Goal: Communication & Community: Ask a question

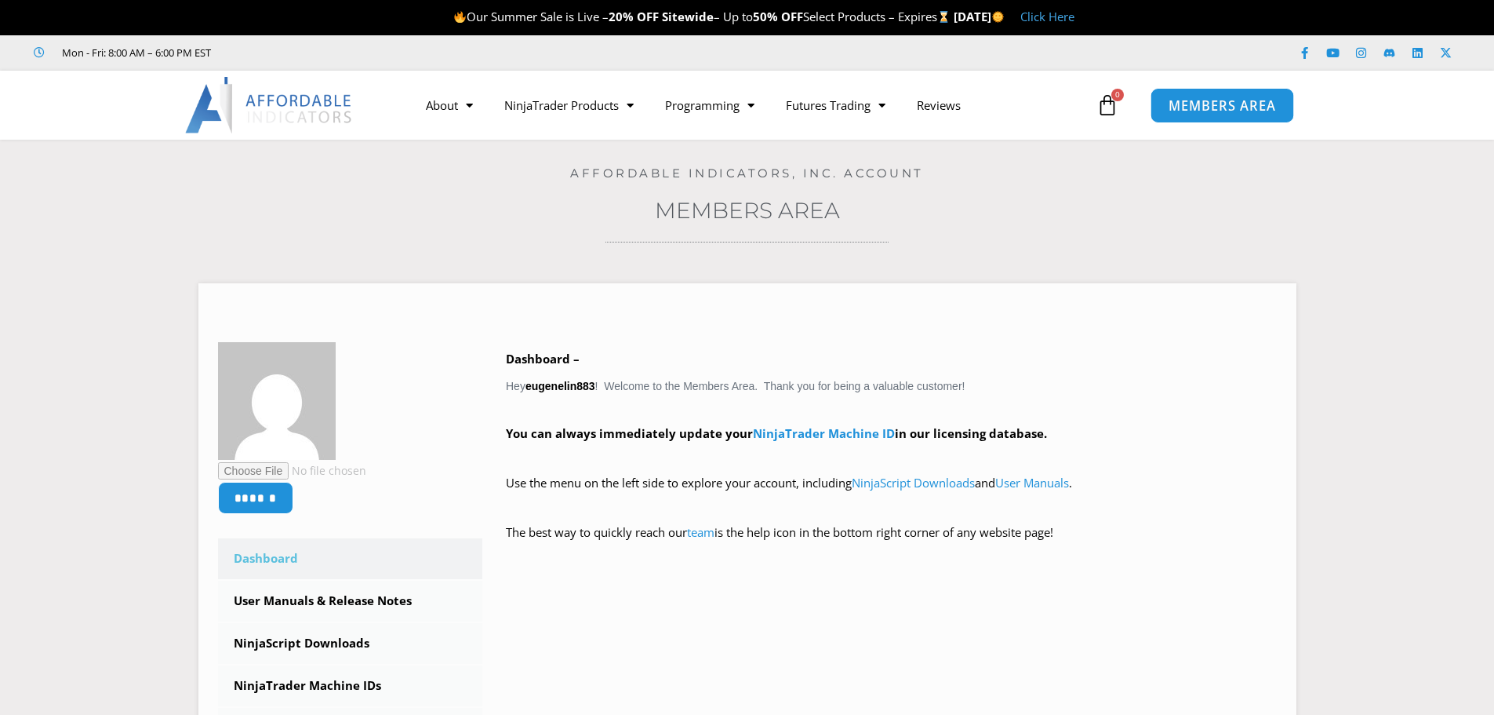
click at [1224, 99] on span "MEMBERS AREA" at bounding box center [1222, 105] width 107 height 13
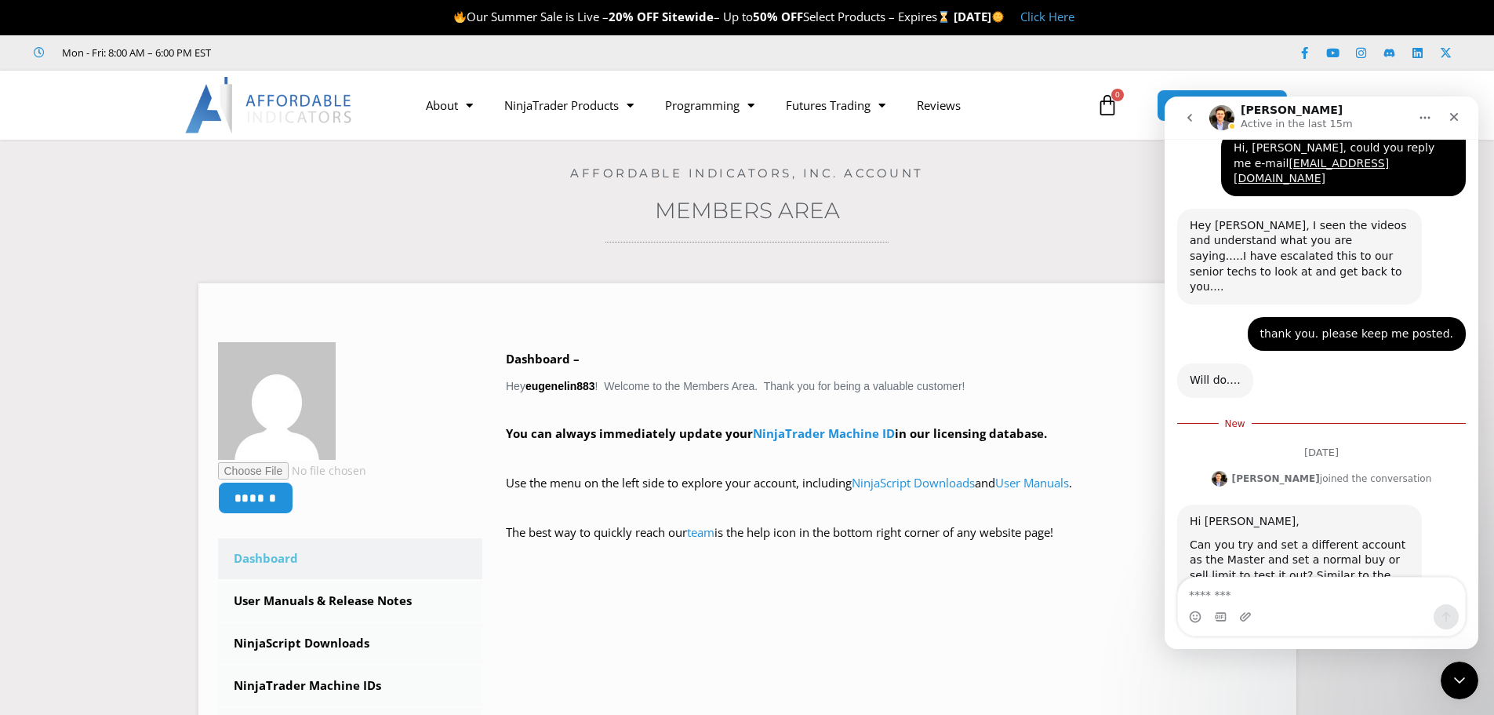
scroll to position [2872, 0]
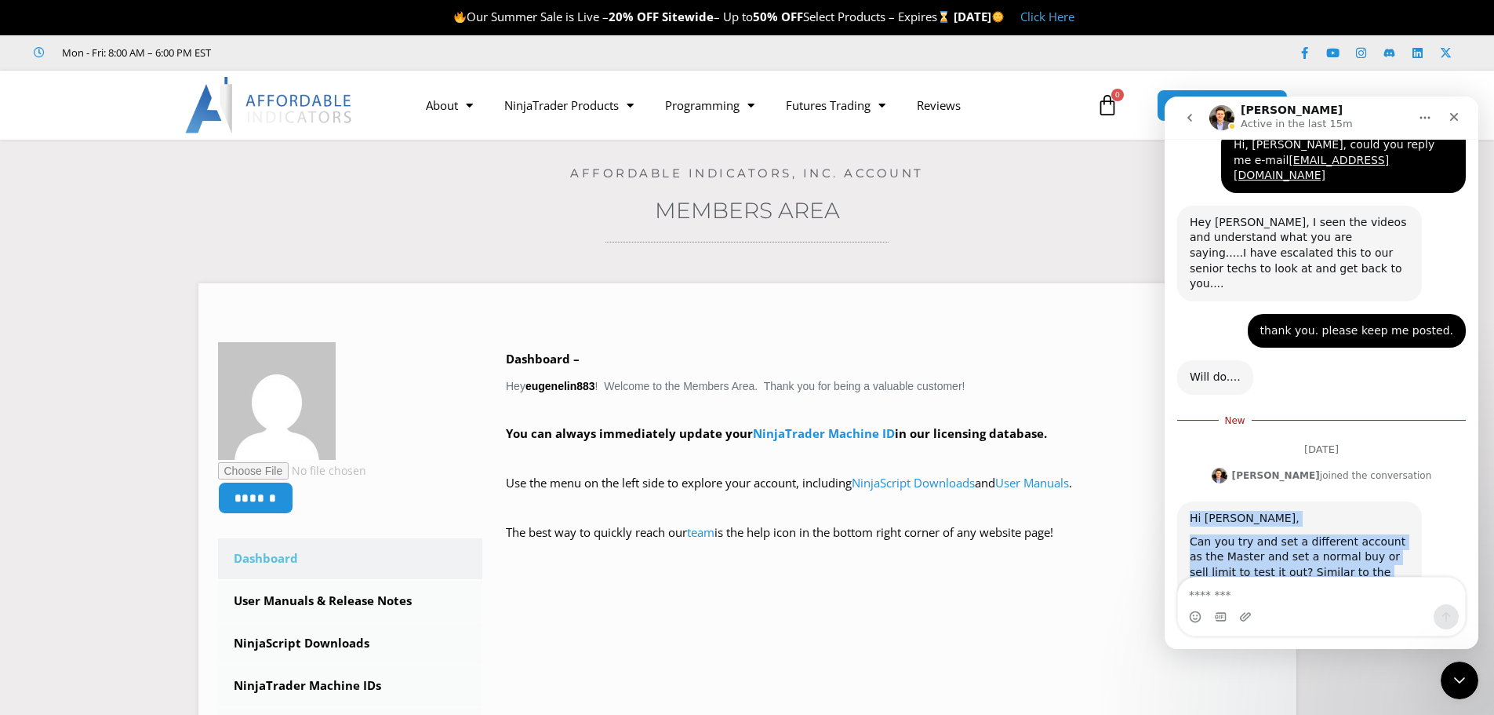
drag, startPoint x: 1191, startPoint y: 370, endPoint x: 1293, endPoint y: 541, distance: 198.7
click at [1293, 541] on div "Hi Yueh, Can you try and set a different account as the Master and set a normal…" at bounding box center [1299, 595] width 245 height 188
copy div "Hi Yueh, Can you try and set a different account as the Master and set a normal…"
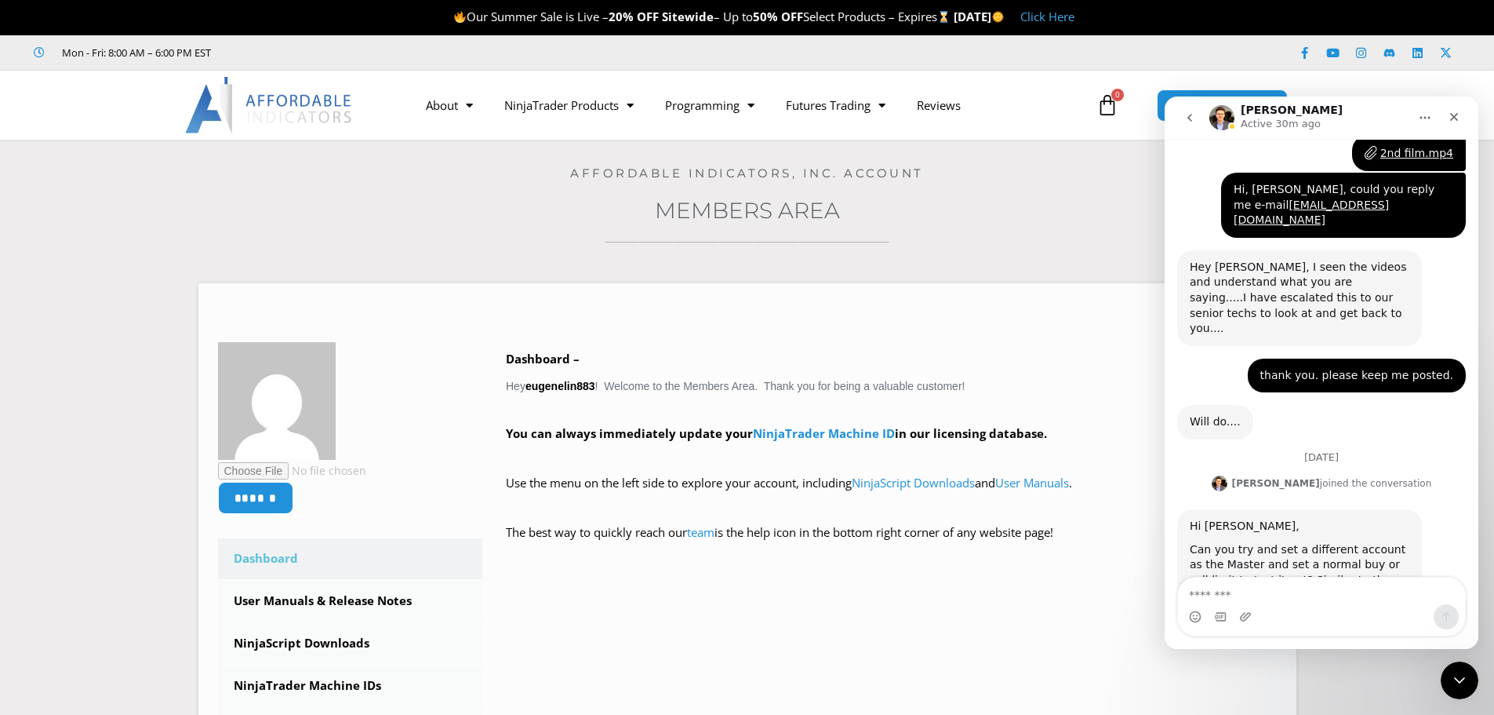
scroll to position [2836, 0]
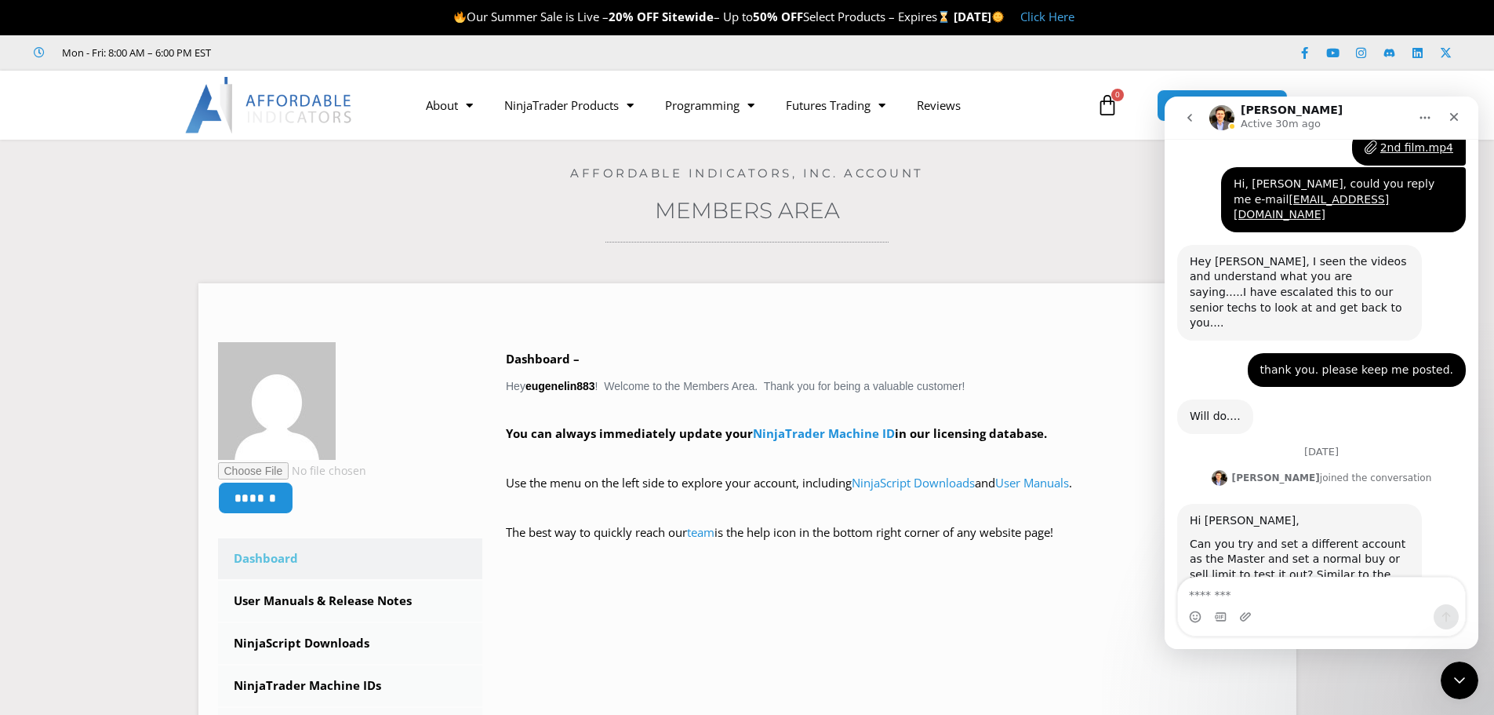
click at [1255, 604] on div "Intercom messenger" at bounding box center [1321, 616] width 287 height 25
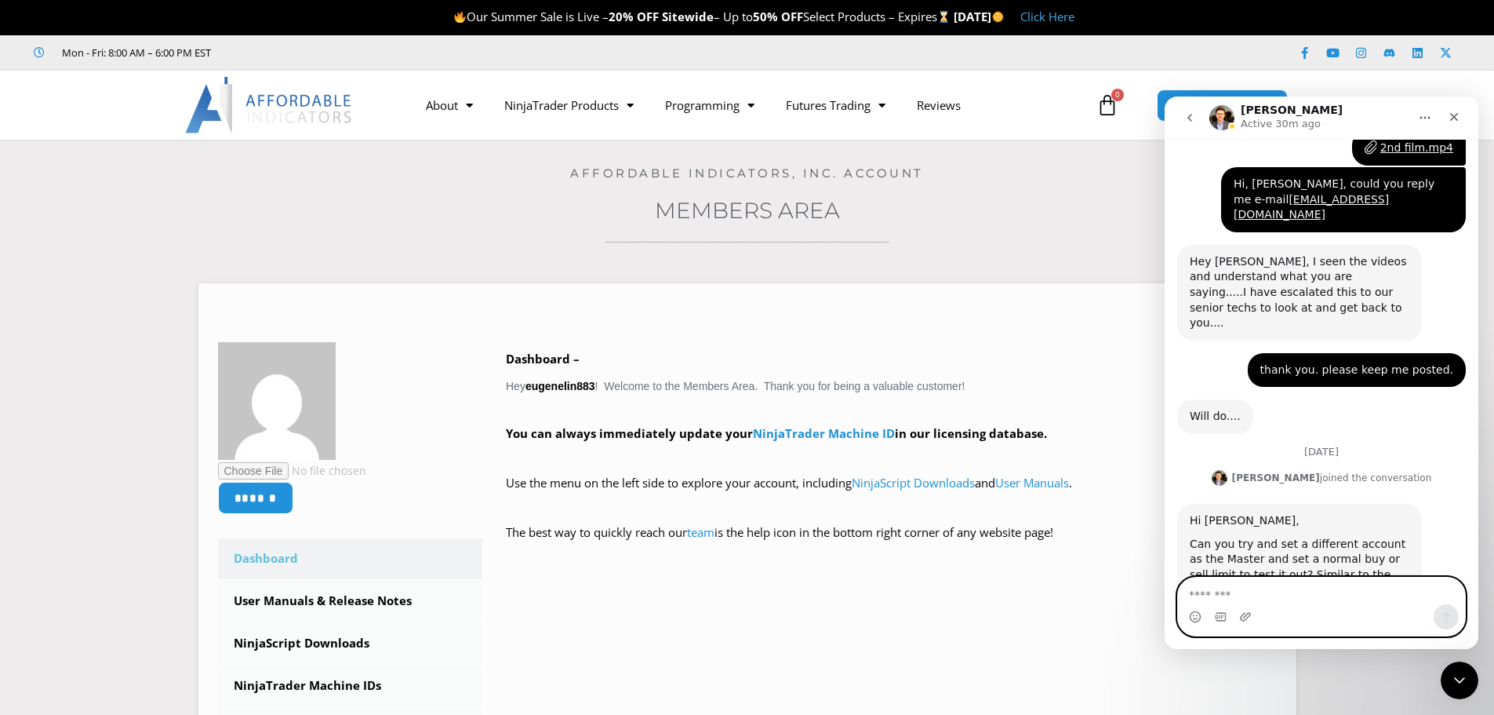
click at [1221, 589] on textarea "Message…" at bounding box center [1321, 590] width 287 height 27
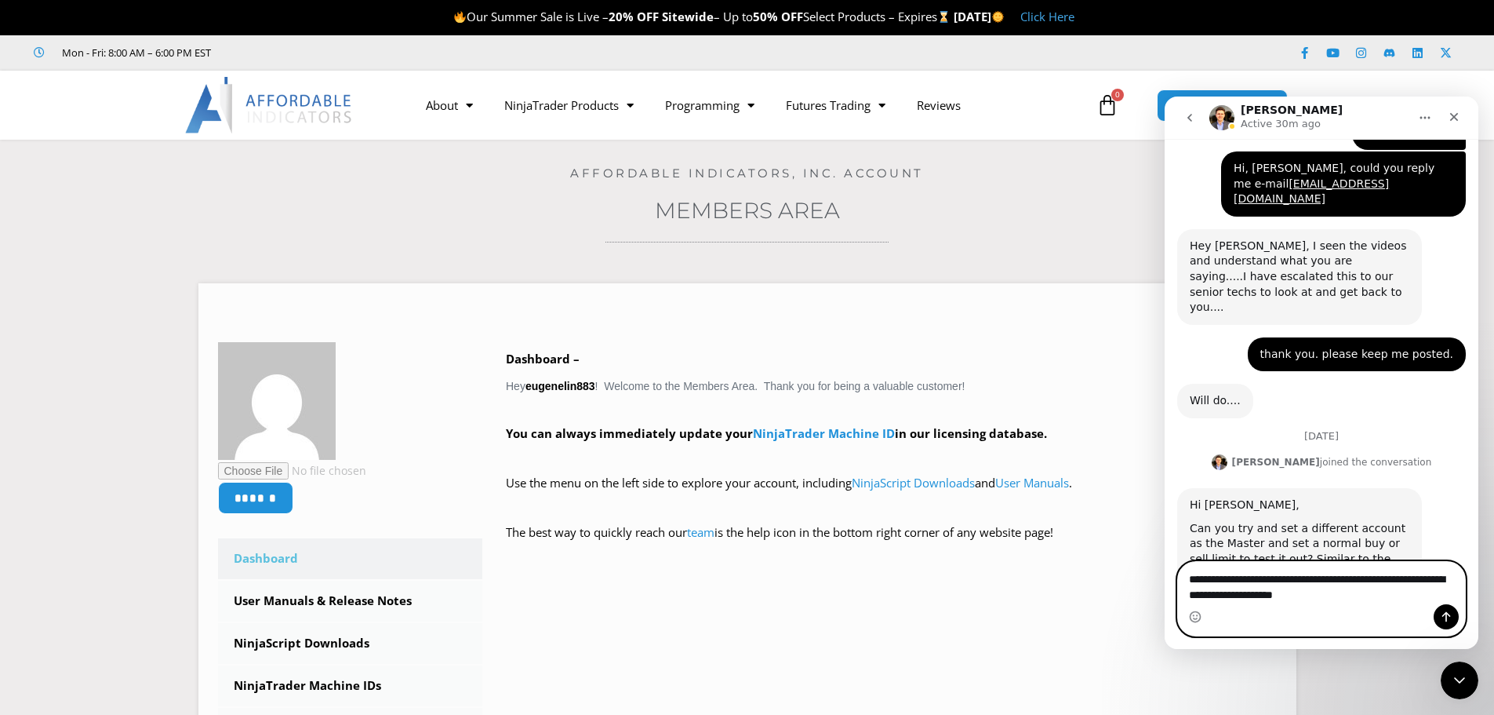
type textarea "**********"
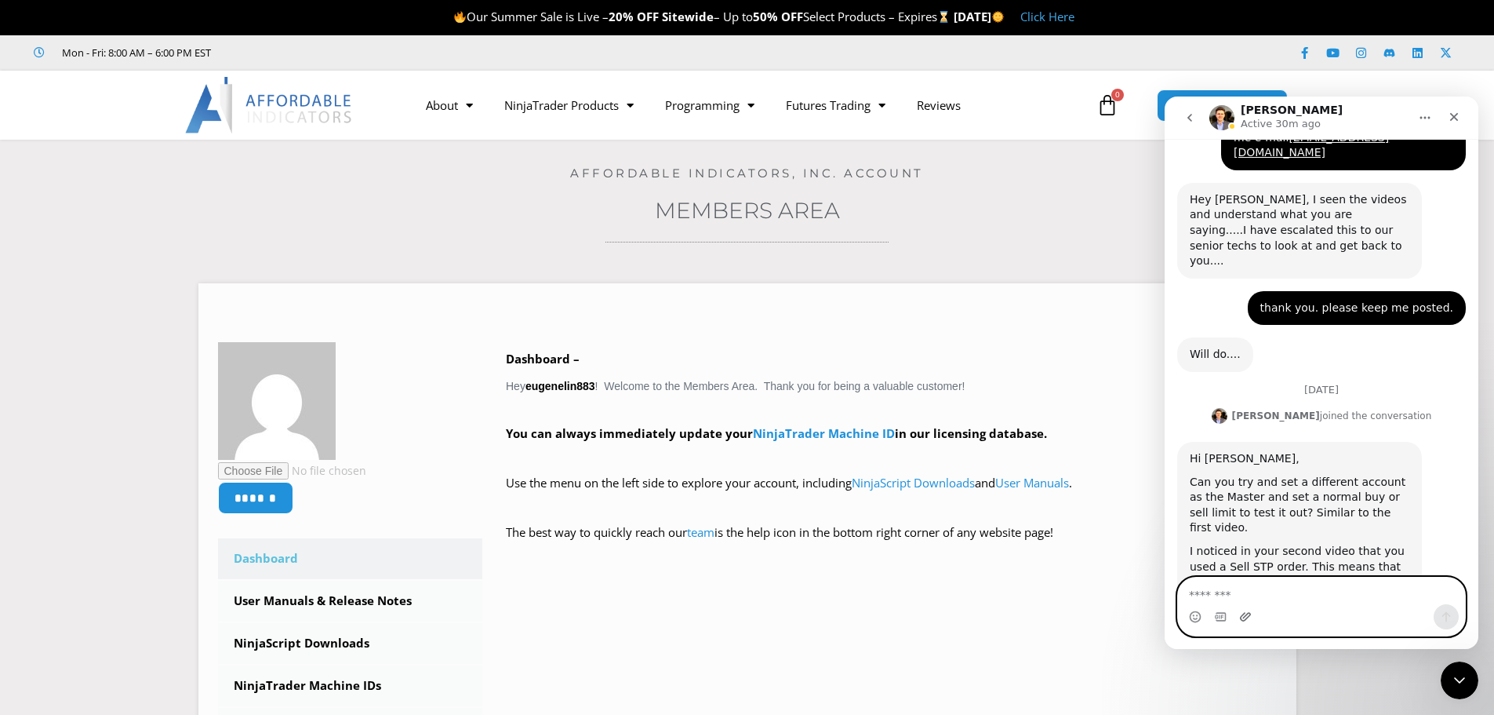
click at [1242, 617] on icon "Upload attachment" at bounding box center [1245, 616] width 13 height 13
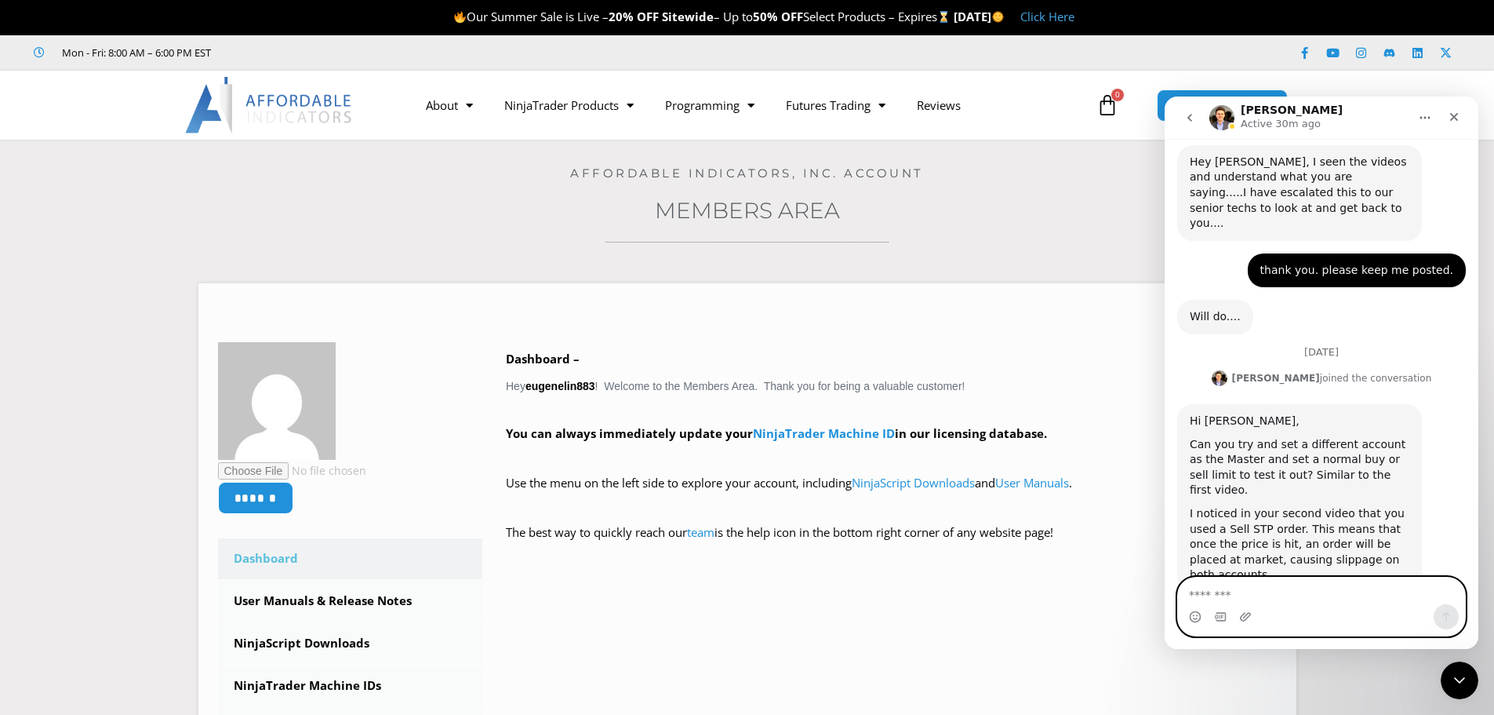
click at [1248, 594] on textarea "Message…" at bounding box center [1321, 590] width 287 height 27
type textarea "*"
type textarea "********"
